Goal: Check status: Check status

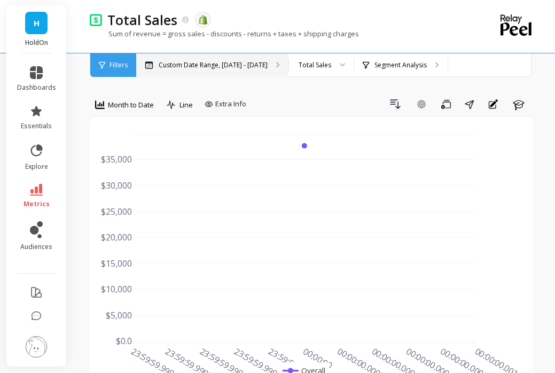
click at [201, 65] on p "Custom Date Range, [DATE] - [DATE]" at bounding box center [213, 65] width 109 height 9
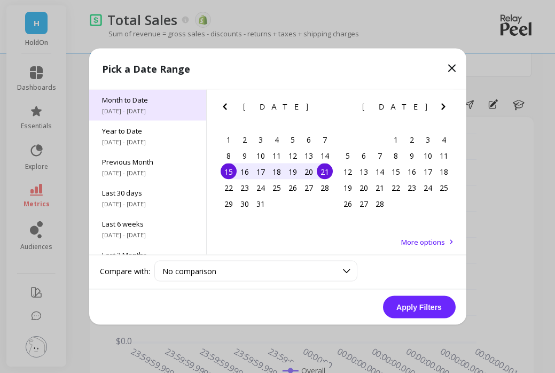
click at [131, 100] on span "Month to Date" at bounding box center [147, 100] width 91 height 10
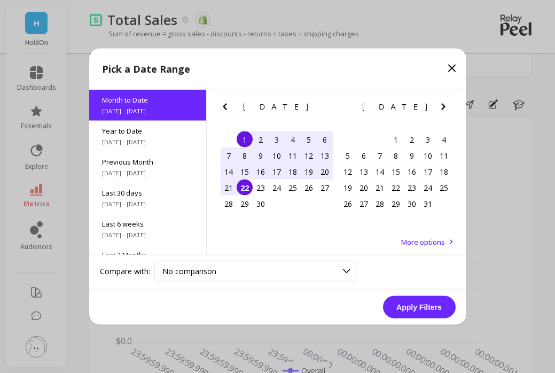
click at [247, 137] on div "1" at bounding box center [245, 139] width 16 height 16
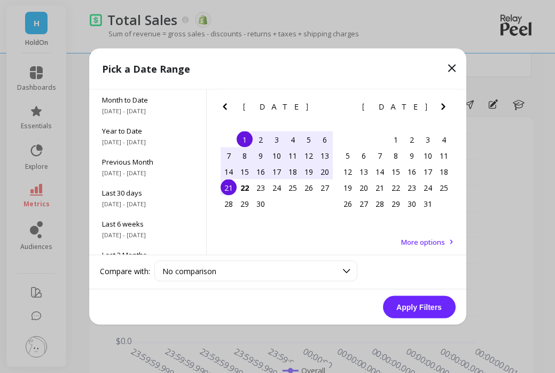
click at [229, 195] on div "21" at bounding box center [229, 188] width 16 height 16
click at [416, 308] on button "Apply Filters" at bounding box center [419, 307] width 73 height 22
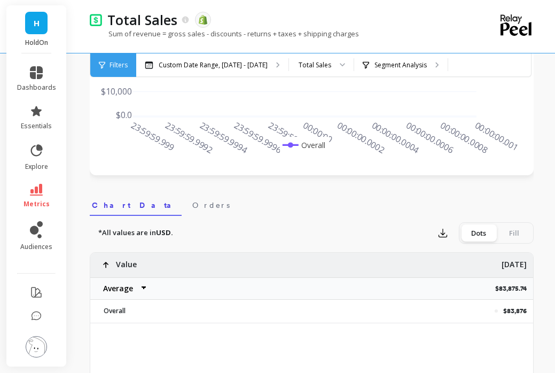
scroll to position [234, 0]
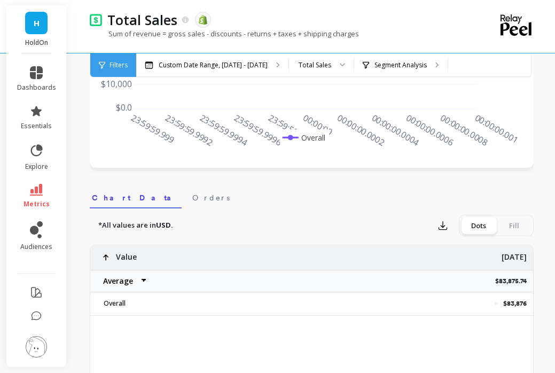
click at [509, 282] on p "$83,875.74" at bounding box center [514, 281] width 38 height 9
copy p "$83,875.74"
click at [42, 189] on icon at bounding box center [36, 190] width 13 height 12
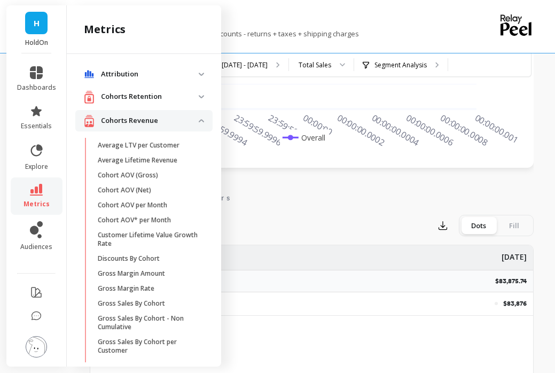
scroll to position [1105, 0]
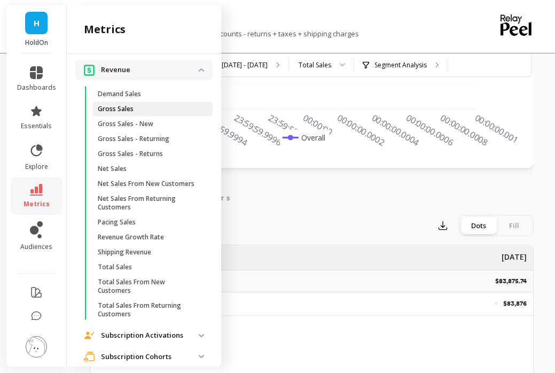
click at [130, 108] on p "Gross Sales" at bounding box center [116, 109] width 36 height 9
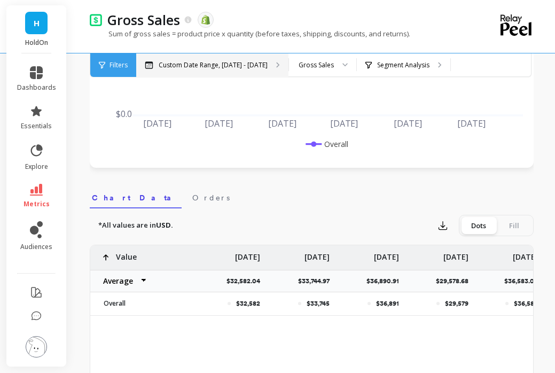
click at [212, 66] on p "Custom Date Range, [DATE] - [DATE]" at bounding box center [213, 65] width 109 height 9
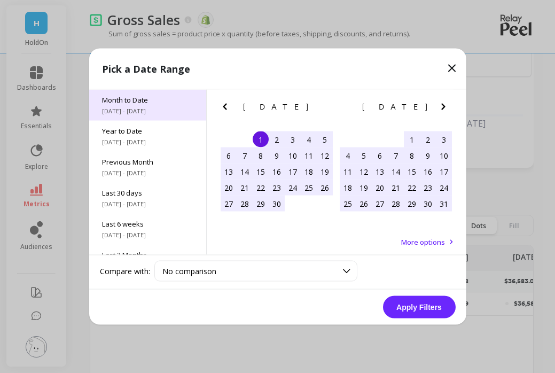
drag, startPoint x: 136, startPoint y: 102, endPoint x: 143, endPoint y: 105, distance: 7.4
click at [136, 102] on span "Month to Date" at bounding box center [147, 100] width 91 height 10
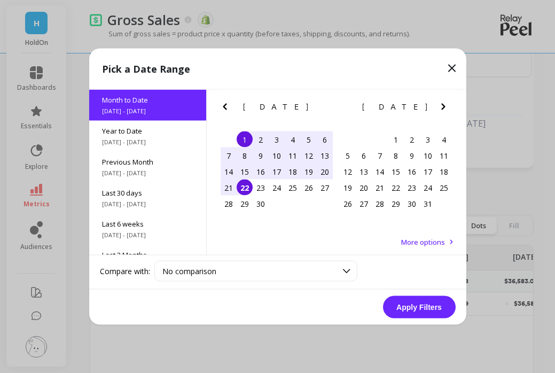
drag, startPoint x: 248, startPoint y: 138, endPoint x: 243, endPoint y: 156, distance: 18.3
click at [249, 138] on div "1" at bounding box center [245, 139] width 16 height 16
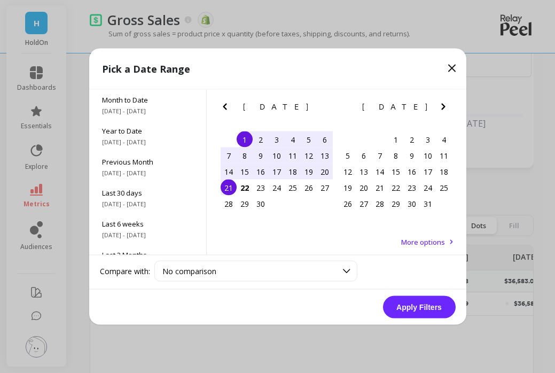
click at [234, 192] on div "21" at bounding box center [229, 188] width 16 height 16
click at [429, 302] on button "Apply Filters" at bounding box center [419, 307] width 73 height 22
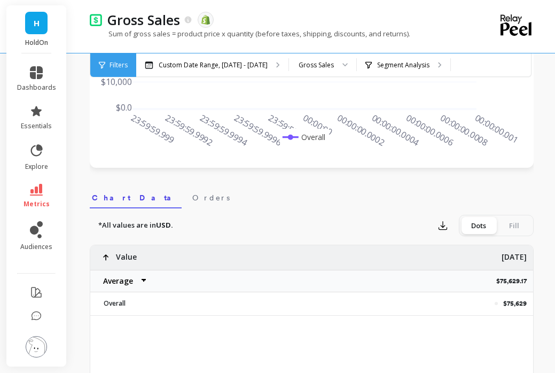
click at [502, 281] on p "$75,629.17" at bounding box center [515, 281] width 37 height 9
copy p "$75,629.17"
